Goal: Task Accomplishment & Management: Use online tool/utility

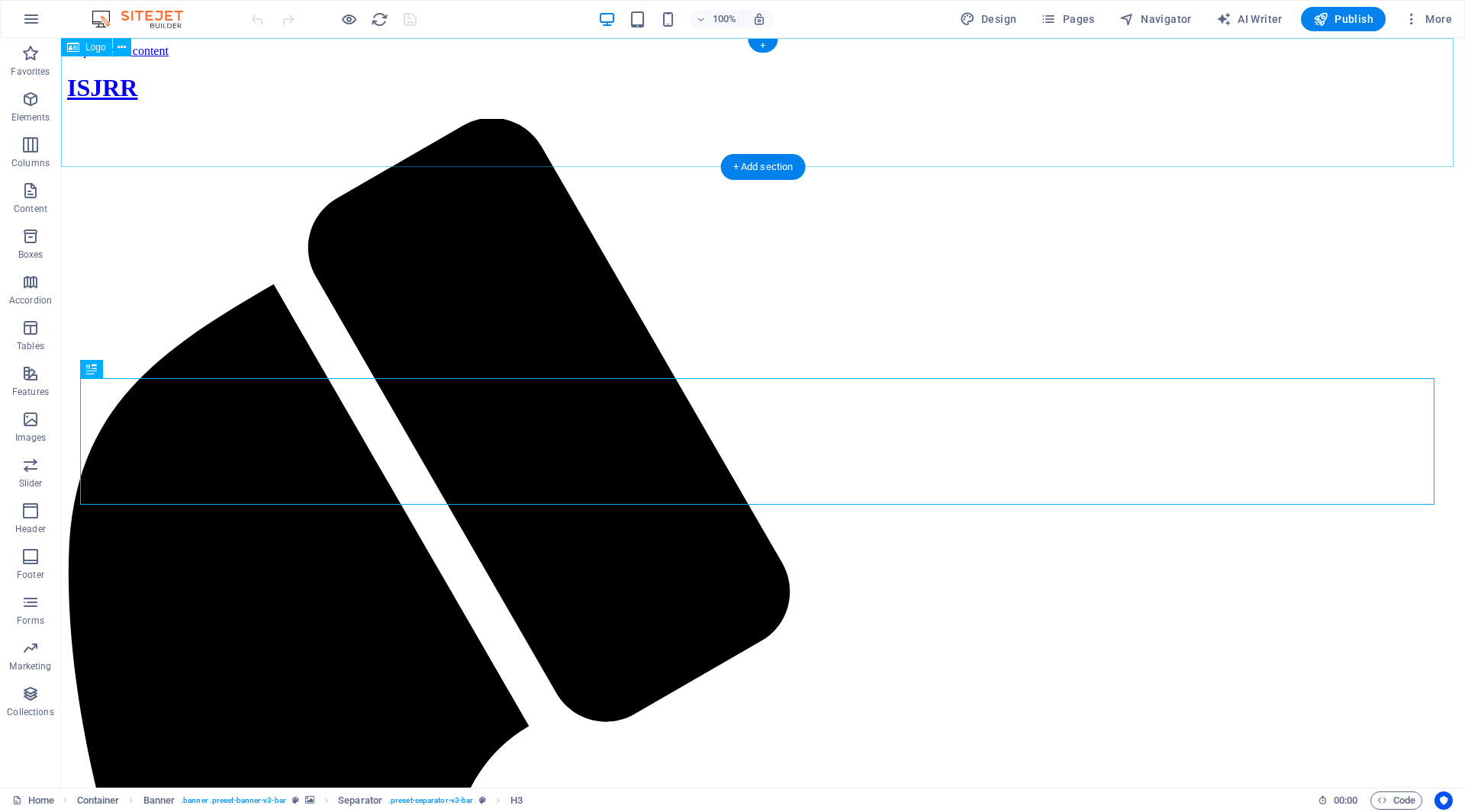
click at [259, 102] on div "ISJRR" at bounding box center [763, 87] width 1392 height 28
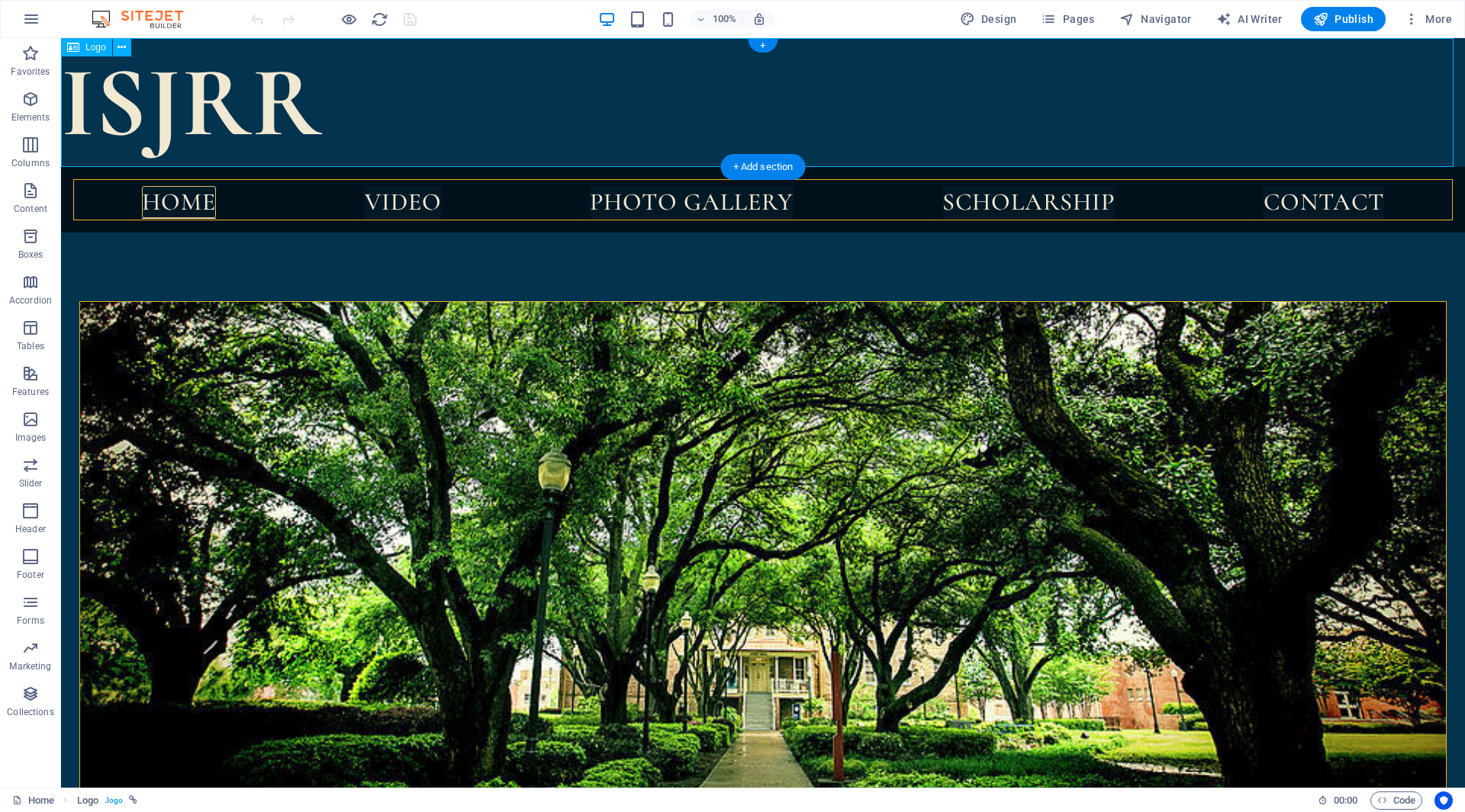
click at [241, 114] on div "ISJRR" at bounding box center [763, 102] width 1404 height 129
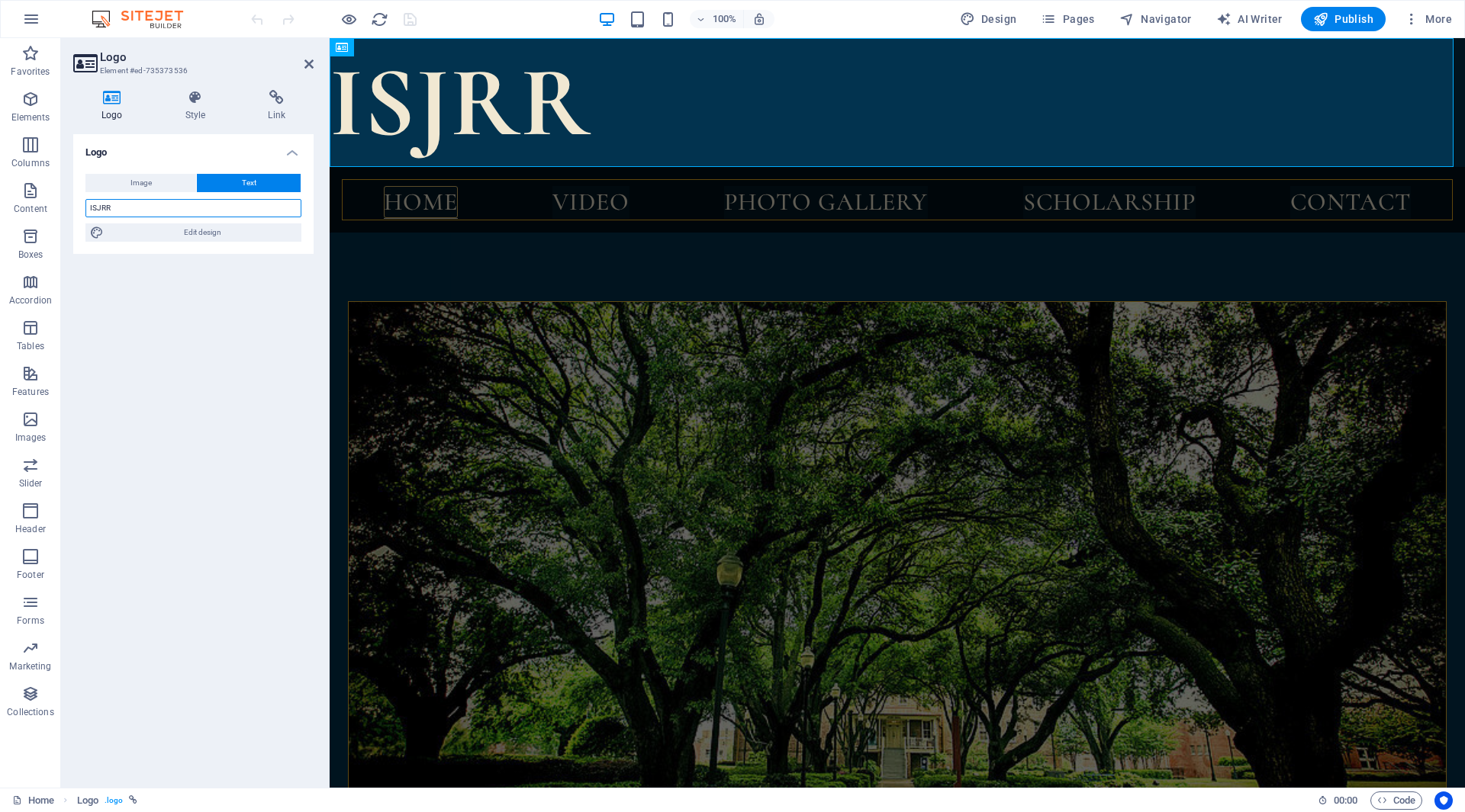
drag, startPoint x: 210, startPoint y: 211, endPoint x: 96, endPoint y: 206, distance: 114.1
click at [96, 206] on input "ISJRR" at bounding box center [194, 208] width 216 height 18
type input "ISSH"
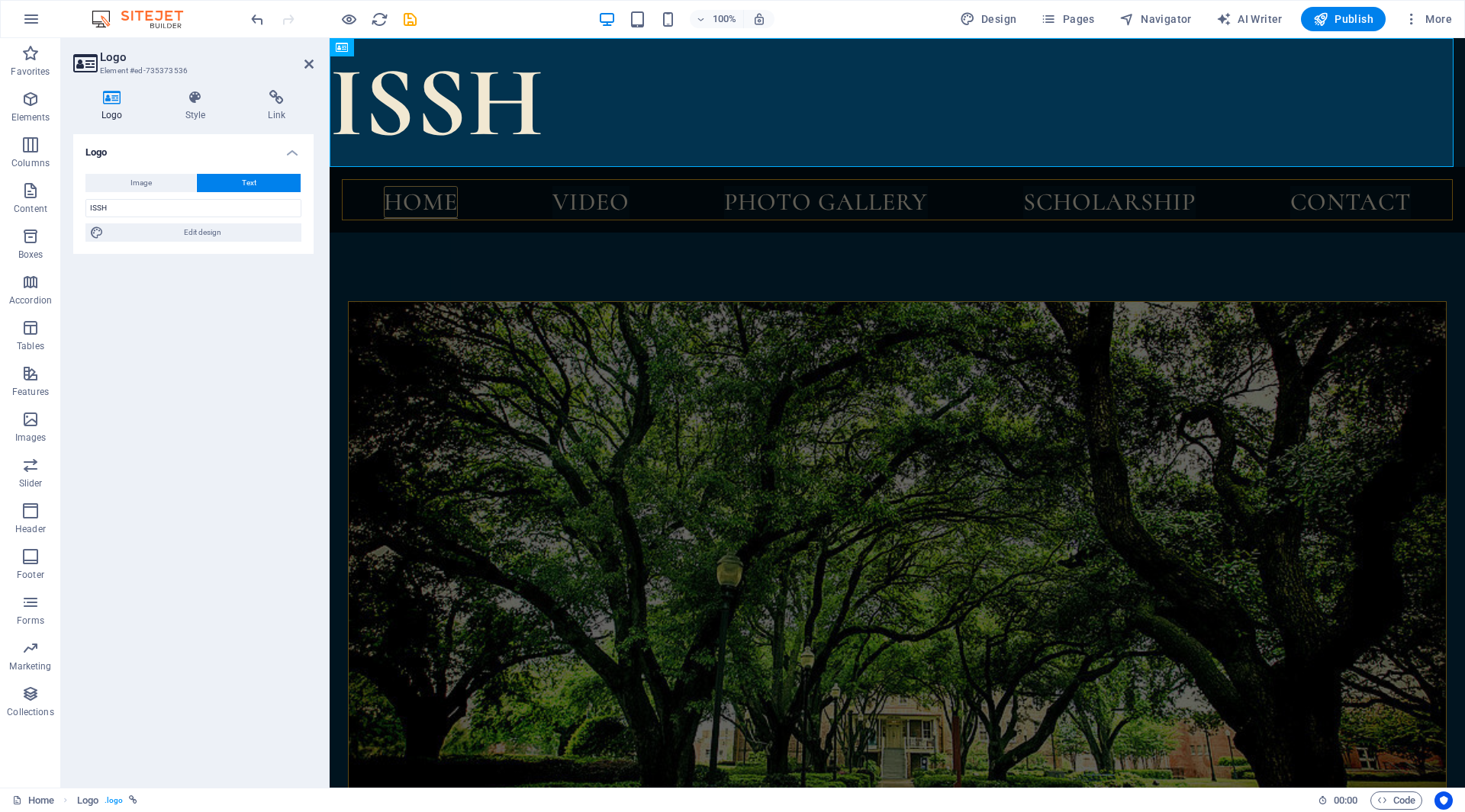
click at [249, 254] on div "Logo Image Text Drag files here, click to choose files or select files from Fil…" at bounding box center [193, 455] width 241 height 642
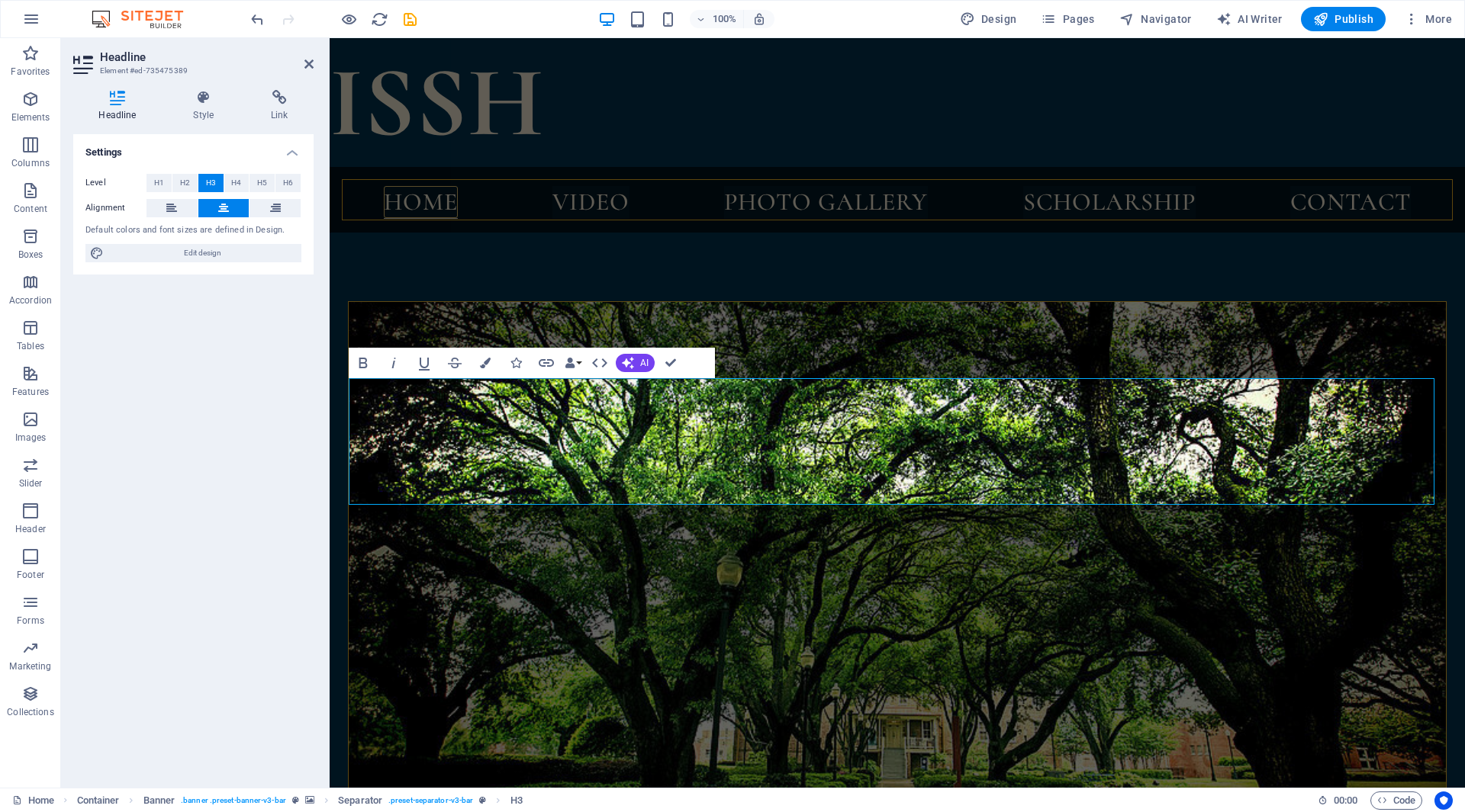
click at [212, 368] on div "Settings Level H1 H2 H3 H4 H5 H6 Alignment Default colors and font sizes are de…" at bounding box center [193, 455] width 241 height 642
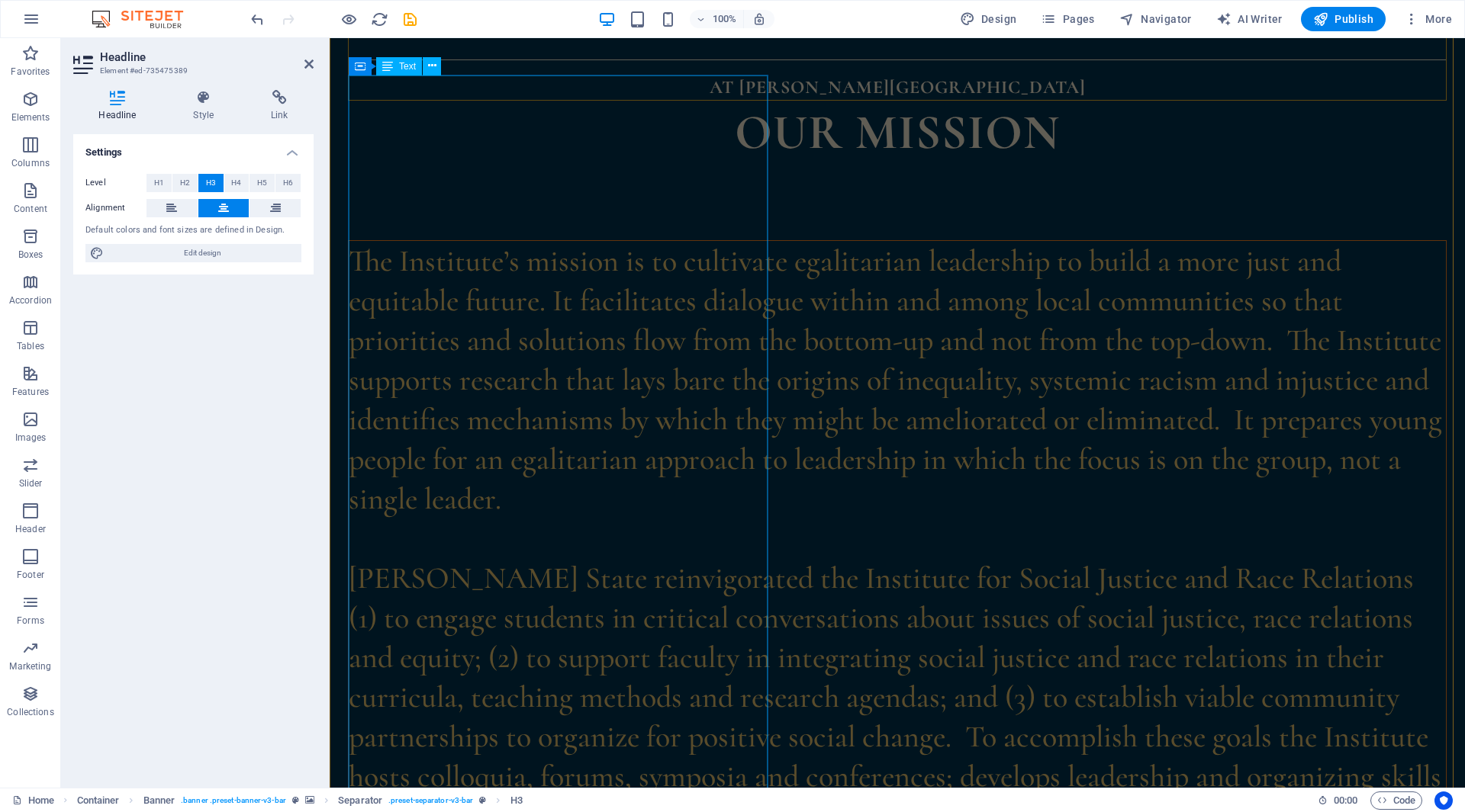
scroll to position [1145, 0]
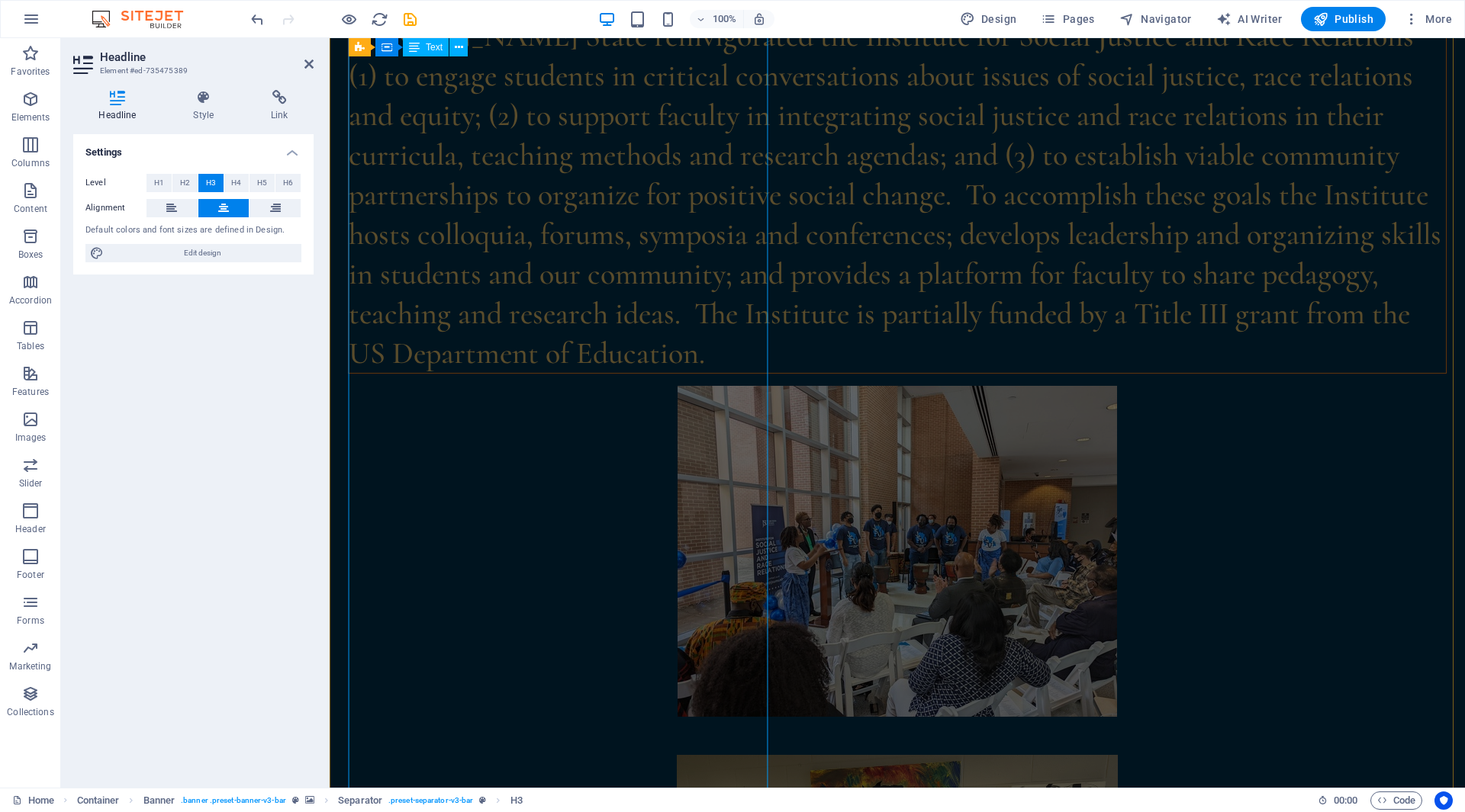
click at [474, 344] on div "The Institute’s mission is to cultivate egalitarian leadership to build a more …" at bounding box center [897, 36] width 1097 height 674
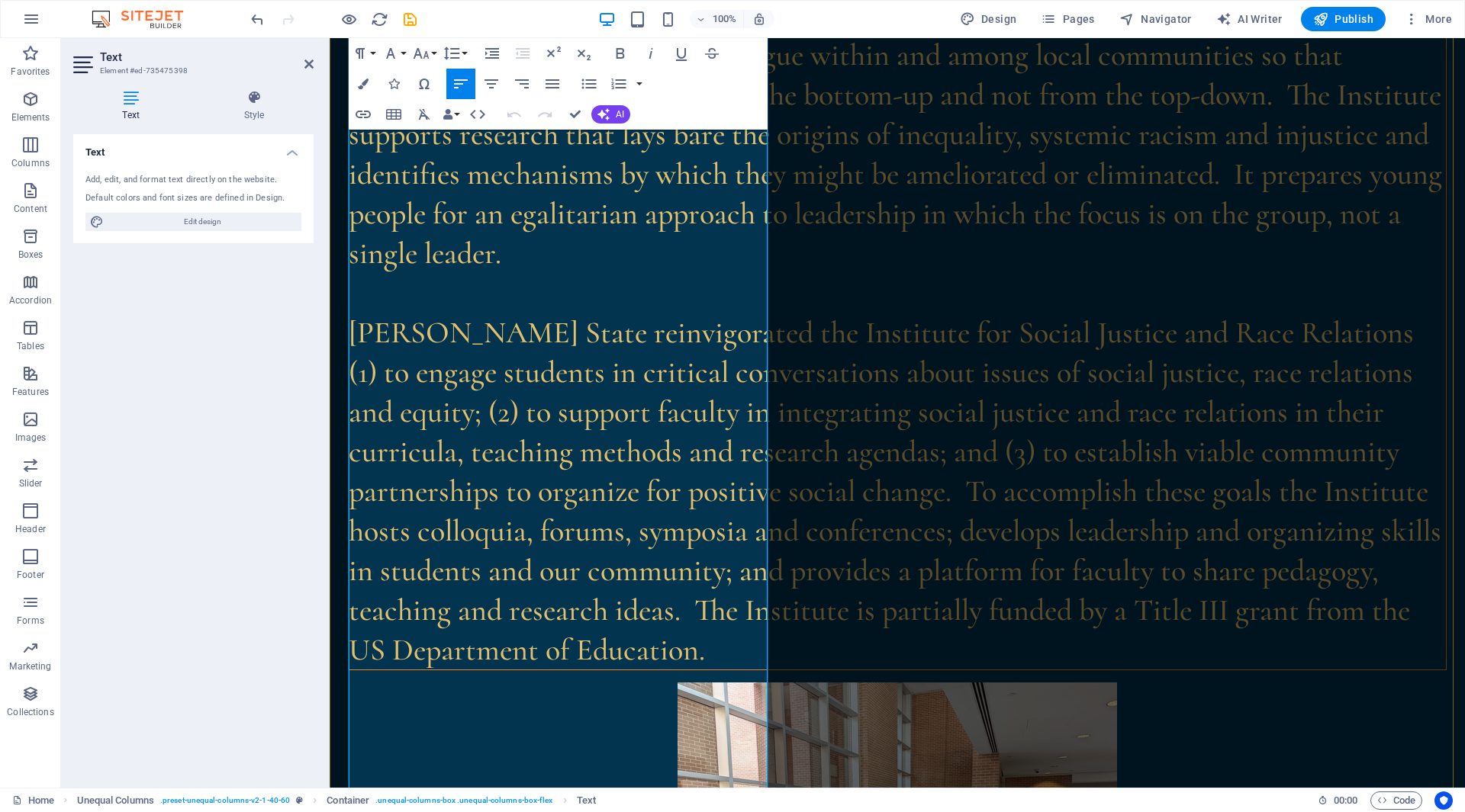
scroll to position [1543, 0]
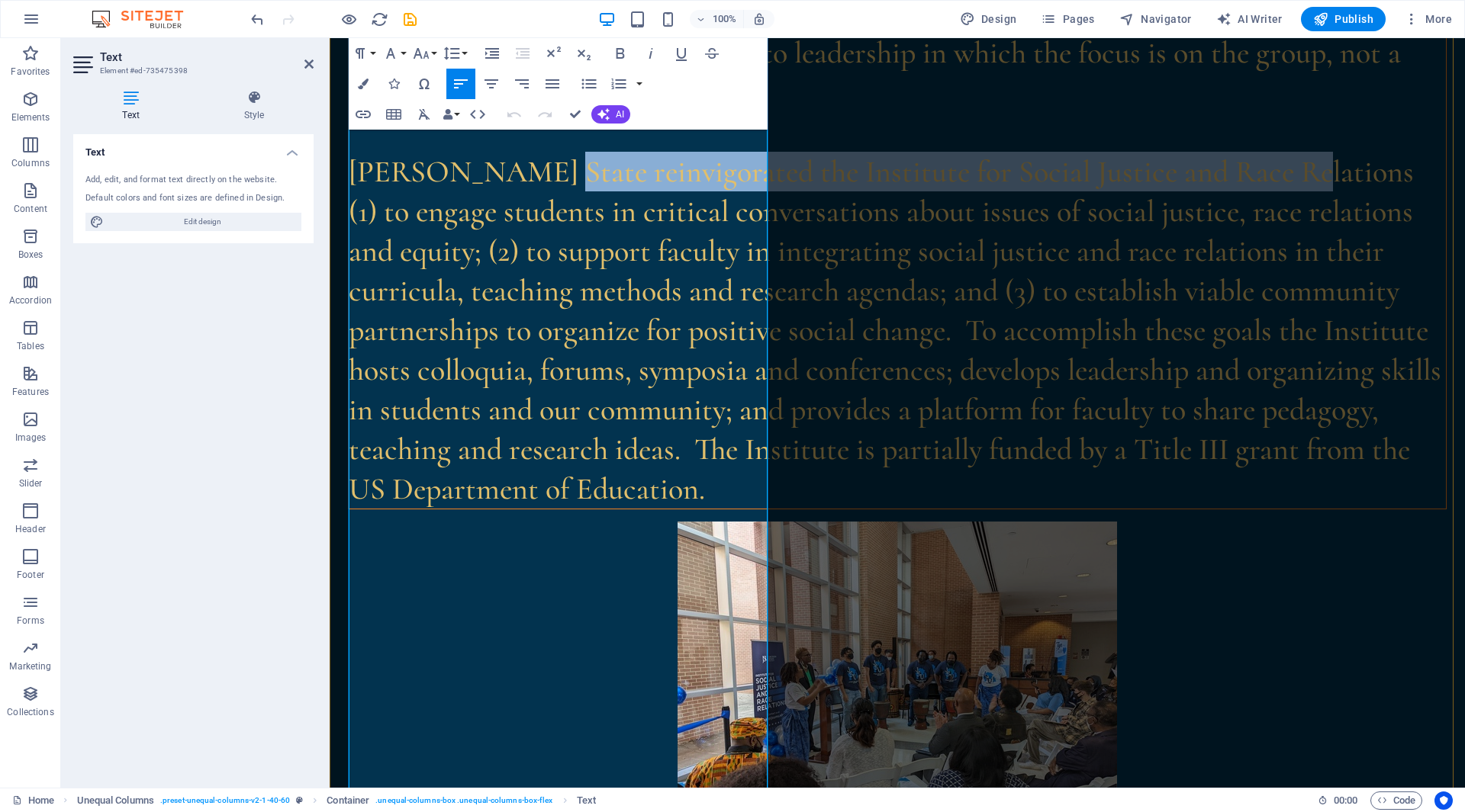
drag, startPoint x: 512, startPoint y: 314, endPoint x: 515, endPoint y: 374, distance: 60.1
click at [515, 374] on p "[PERSON_NAME] State reinvigorated the Institute for Social Justice and Race Rel…" at bounding box center [897, 330] width 1097 height 357
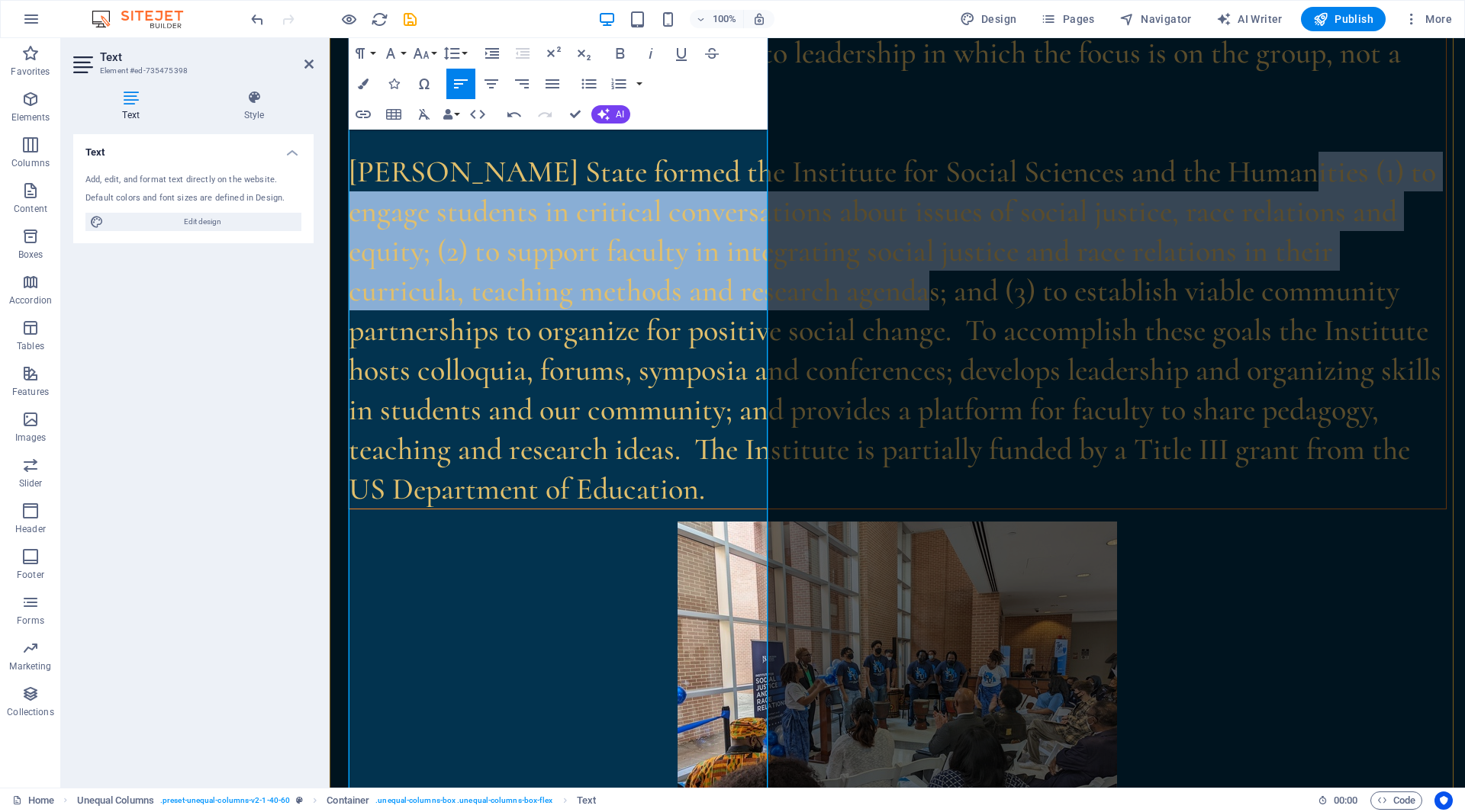
drag, startPoint x: 497, startPoint y: 388, endPoint x: 600, endPoint y: 678, distance: 307.7
click at [600, 509] on p "[PERSON_NAME] State formed the Institute for Social Sciences and the Humanities…" at bounding box center [897, 330] width 1097 height 357
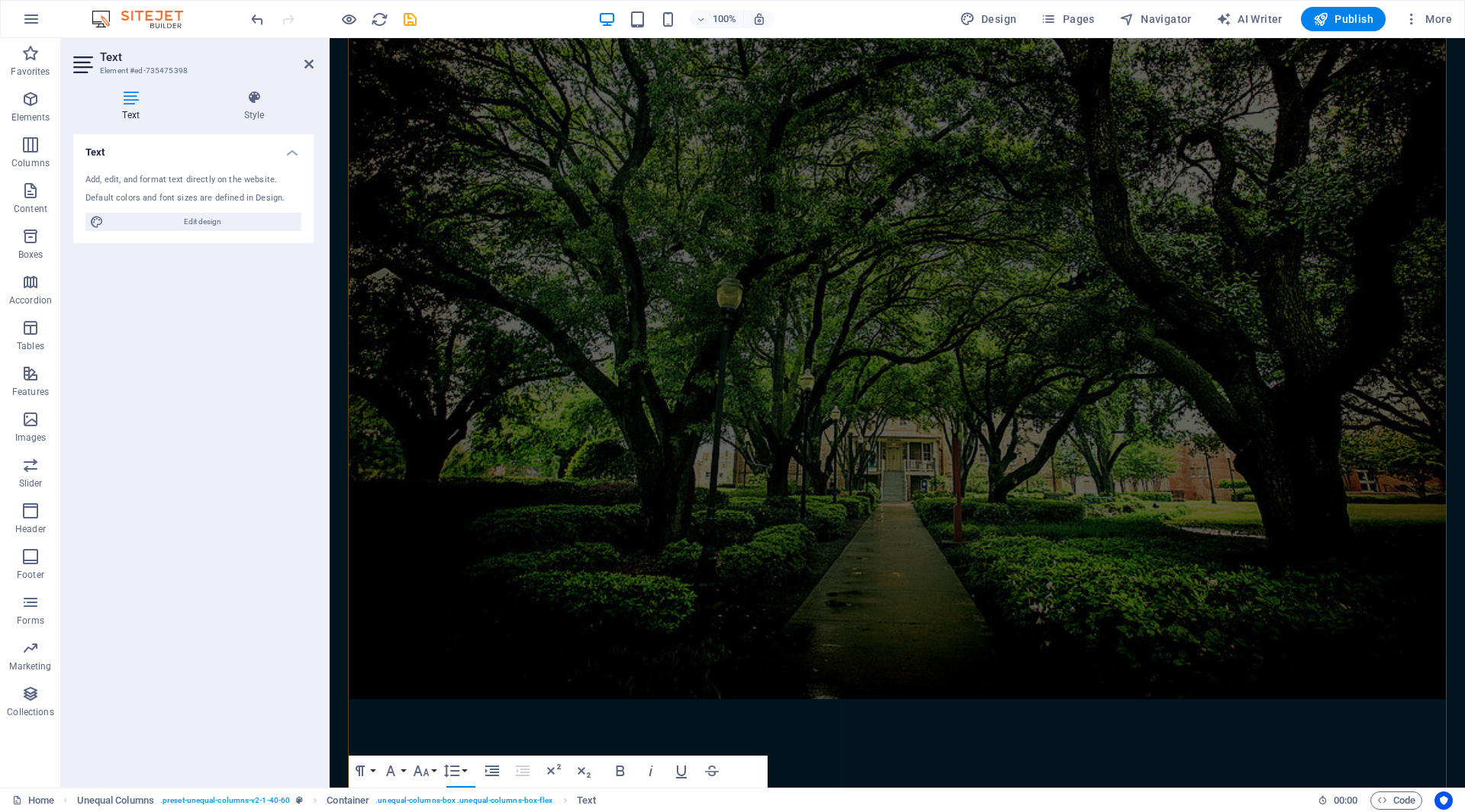
scroll to position [0, 0]
